Goal: Task Accomplishment & Management: Complete application form

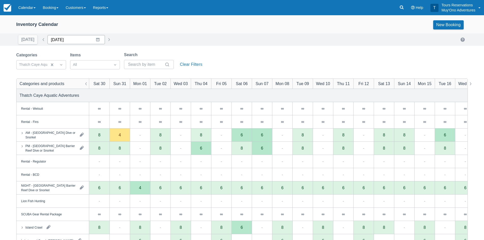
click at [72, 40] on input "[DATE]" at bounding box center [75, 39] width 57 height 9
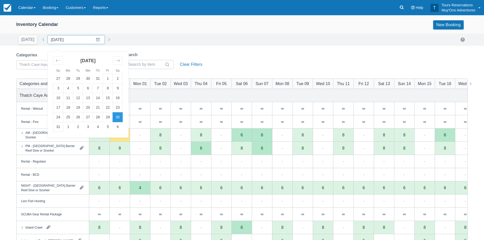
click at [117, 65] on div "[DATE]" at bounding box center [88, 63] width 70 height 22
click at [118, 59] on icon "Move forward to switch to the next month." at bounding box center [117, 60] width 5 height 5
click at [85, 80] on td "3" at bounding box center [88, 79] width 10 height 10
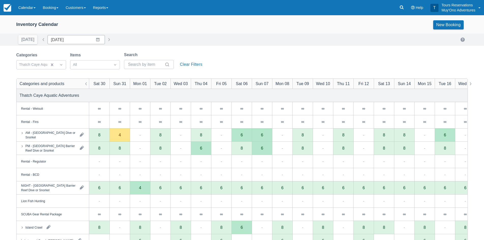
type input "[DATE]"
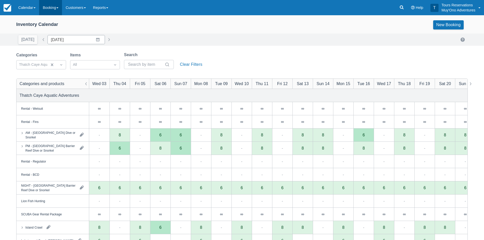
click at [52, 7] on link "Booking" at bounding box center [50, 7] width 23 height 15
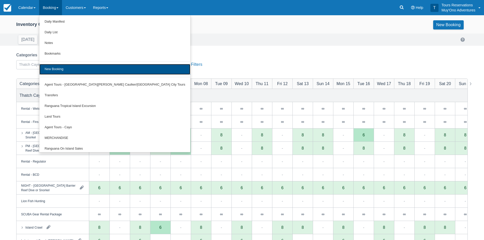
click at [74, 69] on link "New Booking" at bounding box center [114, 69] width 151 height 11
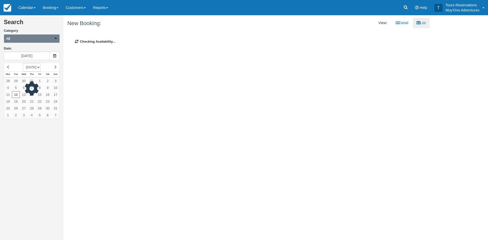
click at [41, 38] on button "All" at bounding box center [32, 38] width 56 height 9
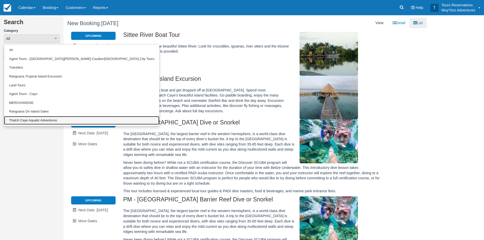
click at [37, 119] on link "Thatch Caye Aquatic Adventures" at bounding box center [81, 120] width 155 height 9
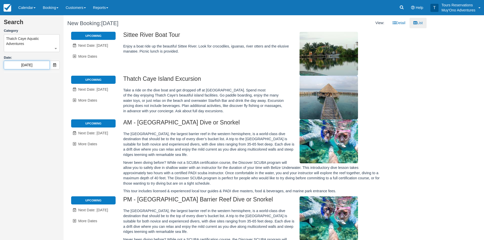
click at [31, 66] on input "08/13/25" at bounding box center [27, 65] width 46 height 9
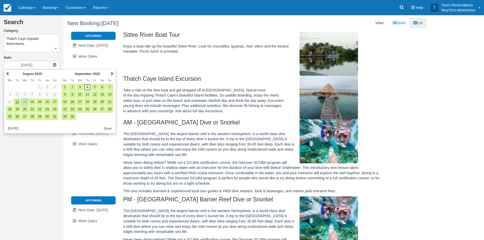
click at [89, 87] on link "4" at bounding box center [87, 87] width 7 height 7
type input "09/04/25"
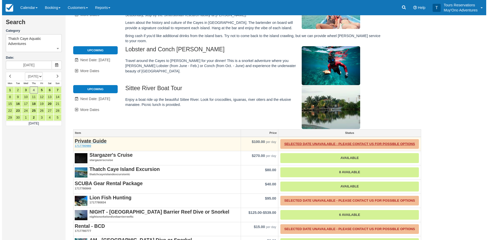
scroll to position [80, 0]
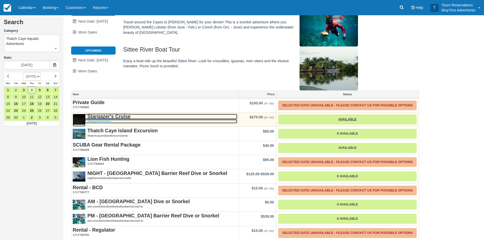
click at [100, 114] on strong "Stargazer's Cruise" at bounding box center [108, 117] width 43 height 6
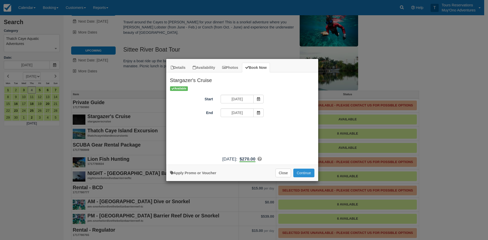
click at [305, 172] on button "Continue" at bounding box center [303, 173] width 21 height 9
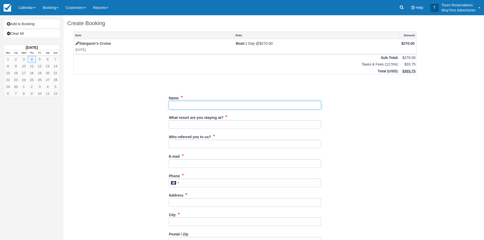
click at [187, 105] on input "Name" at bounding box center [245, 105] width 152 height 9
paste input "Danielle Cook"
type input "Danielle Cook"
click at [178, 129] on div "What resort are you staying at?" at bounding box center [245, 123] width 152 height 20
click at [183, 126] on input "What resort are you staying at?" at bounding box center [245, 124] width 152 height 9
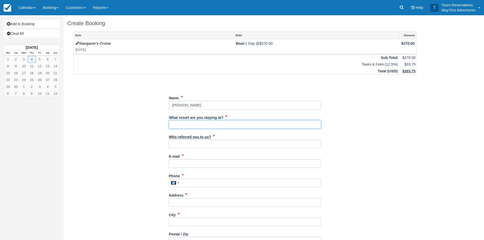
type input "Thatch Caye"
click at [190, 144] on input "Who referred you to us?" at bounding box center [245, 144] width 152 height 9
type input "an"
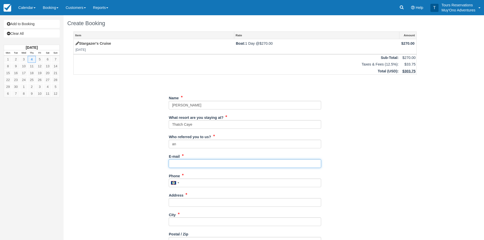
drag, startPoint x: 181, startPoint y: 164, endPoint x: 212, endPoint y: 164, distance: 31.5
click at [181, 164] on input "E-mail" at bounding box center [245, 163] width 152 height 9
drag, startPoint x: 213, startPoint y: 164, endPoint x: 241, endPoint y: 163, distance: 27.4
click at [213, 164] on input "E-mail" at bounding box center [245, 163] width 152 height 9
paste input "daniellelynn221@gmail.com"
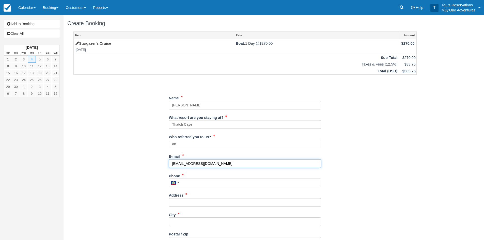
type input "daniellelynn221@gmail.com"
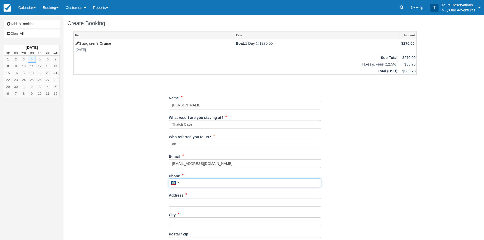
drag, startPoint x: 194, startPoint y: 185, endPoint x: 197, endPoint y: 184, distance: 4.0
click at [194, 185] on input "Phone" at bounding box center [245, 183] width 152 height 9
paste input "6093465799"
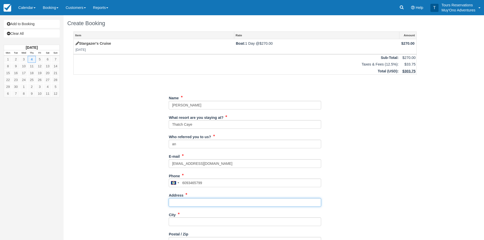
type input "6093465799"
click at [189, 200] on input "Address" at bounding box center [245, 202] width 152 height 9
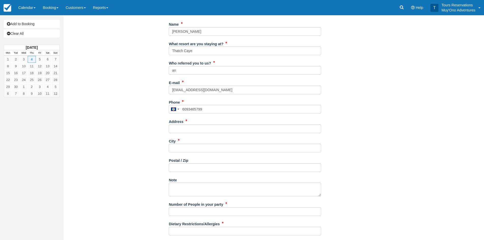
scroll to position [76, 0]
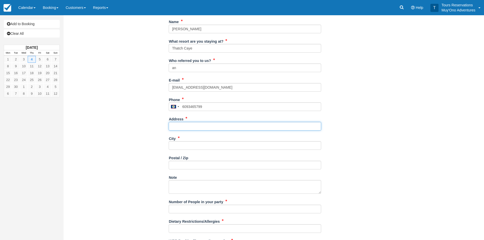
click at [190, 127] on input "Address" at bounding box center [245, 126] width 152 height 9
paste input "300 E. Palmer St Detroit MI 48202 United States"
type input "300 E. Palmer St Detroit MI 48202 United States"
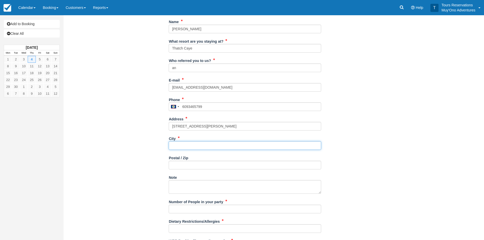
click at [180, 148] on input "City" at bounding box center [245, 145] width 152 height 9
type input "--"
click at [178, 164] on input "Postal / Zip" at bounding box center [245, 165] width 152 height 9
type input "--"
click at [180, 206] on input "Number of People in your party" at bounding box center [245, 209] width 152 height 9
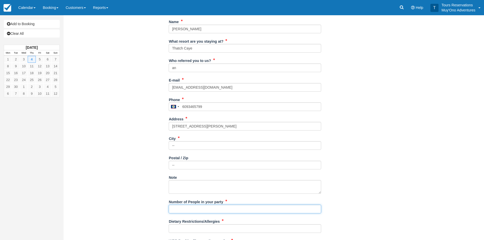
type input "2"
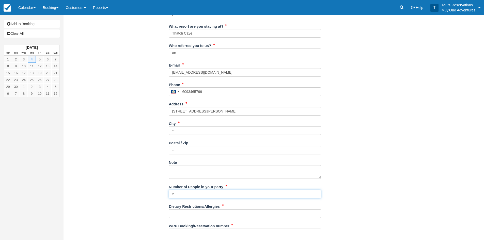
scroll to position [105, 0]
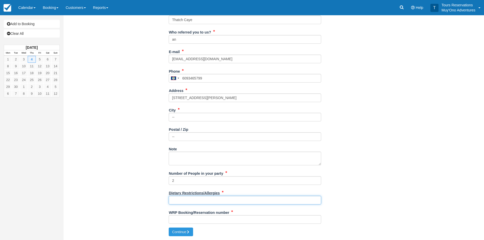
drag, startPoint x: 188, startPoint y: 200, endPoint x: 207, endPoint y: 196, distance: 19.3
click at [188, 200] on input "Dietary Restrictions/Allergies" at bounding box center [245, 200] width 152 height 9
type input "n/a"
click at [202, 216] on input "WRP Booking/Reservation number" at bounding box center [245, 219] width 152 height 9
click at [211, 224] on input "WRP Booking/Reservation number" at bounding box center [245, 219] width 152 height 9
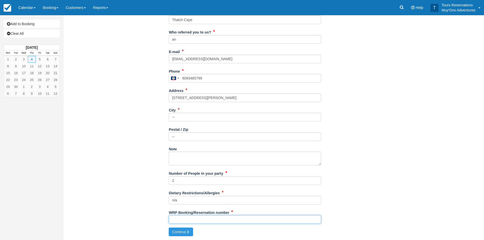
click at [212, 221] on input "WRP Booking/Reservation number" at bounding box center [245, 219] width 152 height 9
paste input "BB25080818340702"
type input "BB25080818340702"
click at [187, 231] on button "Continue" at bounding box center [181, 232] width 24 height 9
type input "+5016093465799"
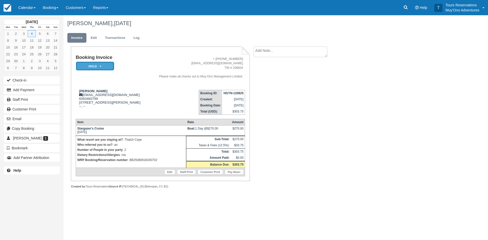
click at [108, 67] on em "HOLD" at bounding box center [95, 66] width 38 height 9
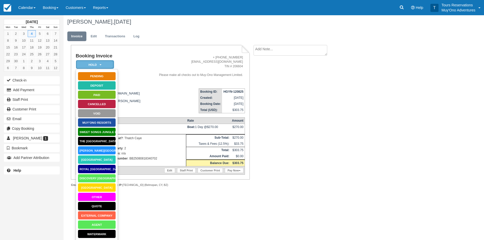
scroll to position [3, 0]
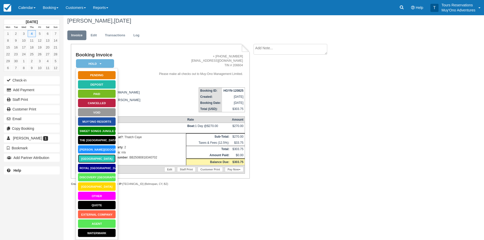
click at [91, 158] on link "Thatch Caye Resort" at bounding box center [97, 158] width 38 height 9
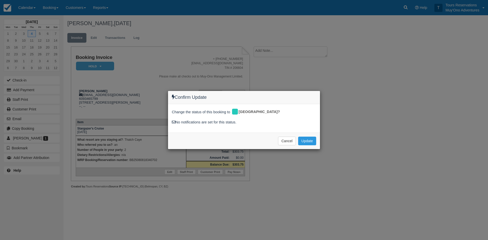
click at [317, 138] on div "Cancel Update Please wait" at bounding box center [244, 141] width 152 height 17
click at [309, 139] on button "Update" at bounding box center [307, 141] width 18 height 9
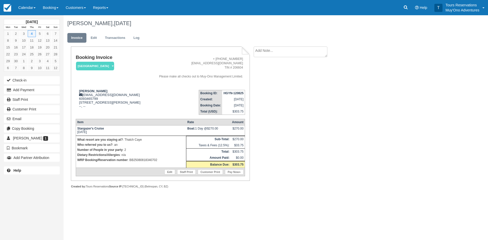
click at [277, 53] on textarea at bounding box center [290, 51] width 74 height 11
paste textarea "BB25080818340702"
type textarea "BB25080818340702"
click at [264, 81] on button "Create" at bounding box center [264, 80] width 23 height 9
drag, startPoint x: 223, startPoint y: 96, endPoint x: 212, endPoint y: 96, distance: 11.2
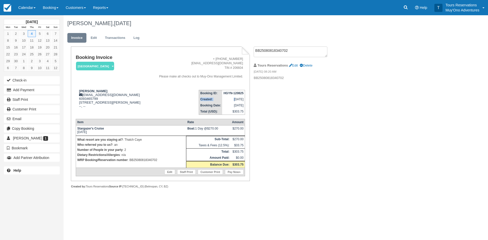
click at [244, 93] on tbody "Booking ID: HGYN-120825 Created: August 12, 2025 Booking Date: September 4, 202…" at bounding box center [222, 102] width 46 height 25
click at [212, 96] on th "Created:" at bounding box center [210, 99] width 23 height 6
drag, startPoint x: 220, startPoint y: 92, endPoint x: 244, endPoint y: 92, distance: 23.1
click at [244, 92] on td "HGYN-120825" at bounding box center [233, 93] width 23 height 6
copy strong "HGYN-120825"
